Goal: Find specific page/section: Find specific page/section

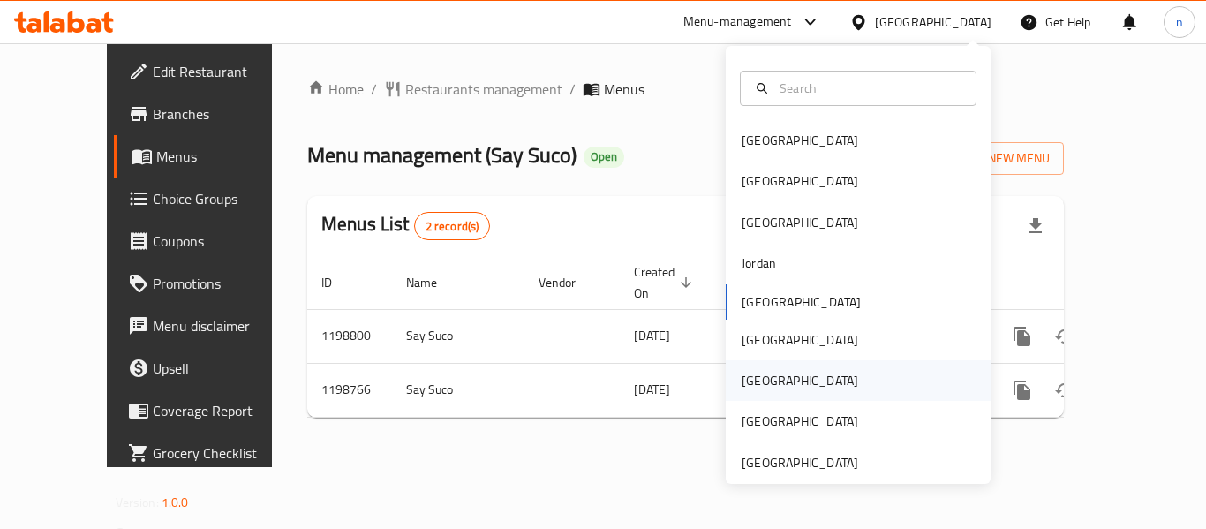
click at [745, 383] on div "[GEOGRAPHIC_DATA]" at bounding box center [799, 380] width 116 height 19
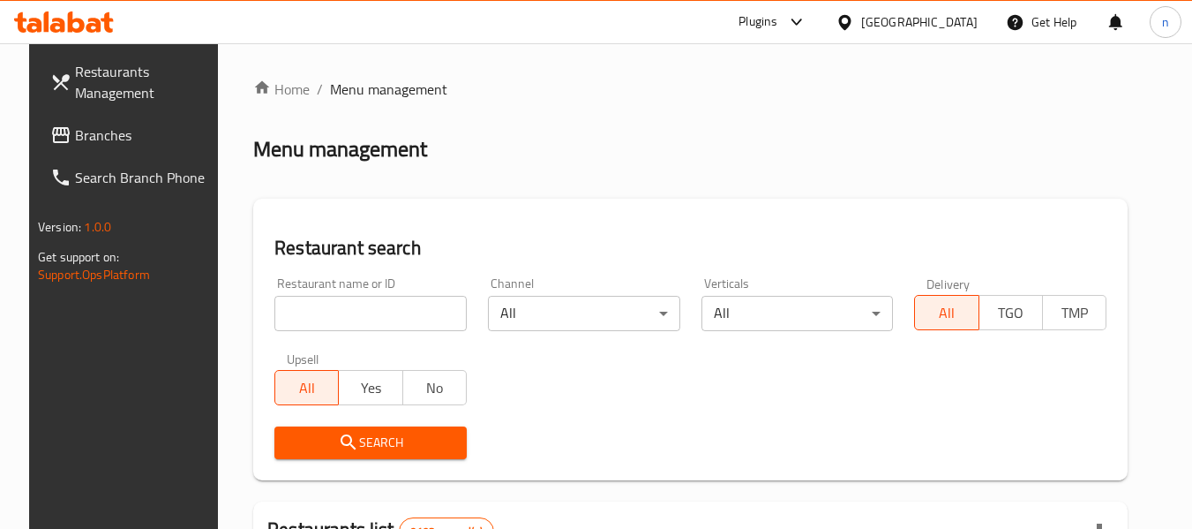
click at [801, 23] on icon at bounding box center [796, 22] width 11 height 7
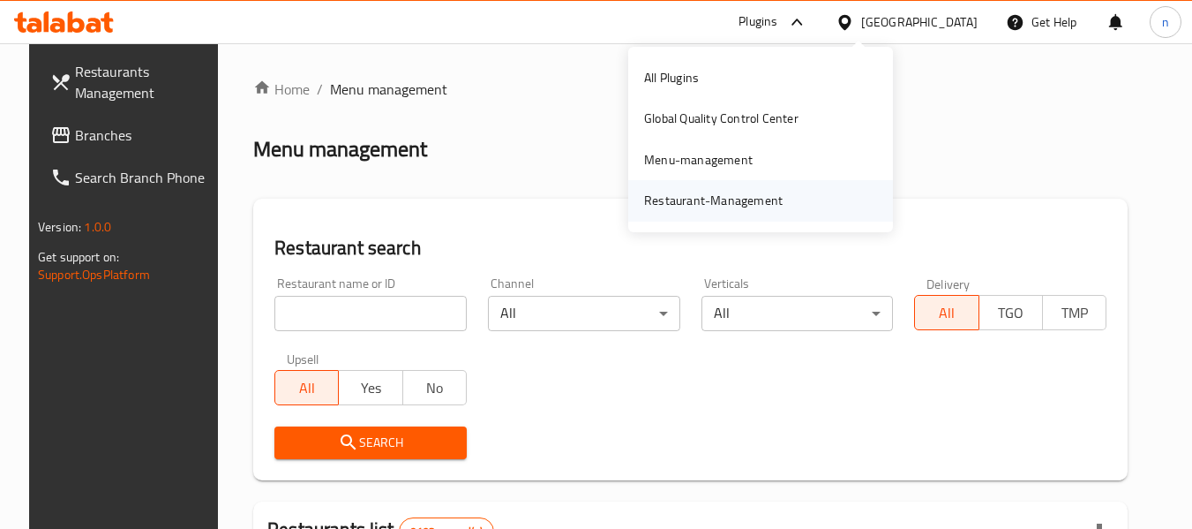
click at [711, 208] on div "Restaurant-Management" at bounding box center [713, 200] width 139 height 19
